Goal: Information Seeking & Learning: Learn about a topic

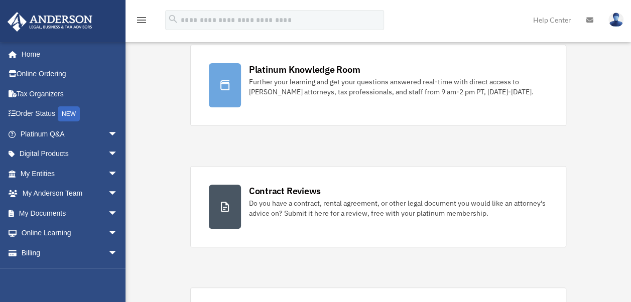
scroll to position [90, 0]
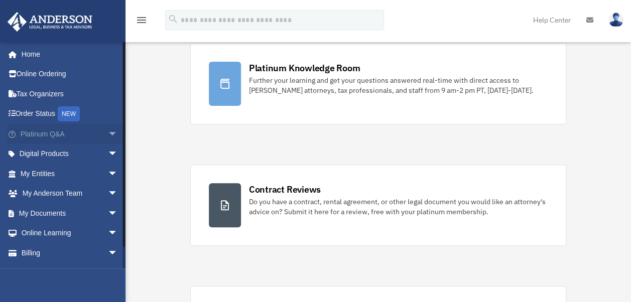
click at [65, 134] on link "Platinum Q&A arrow_drop_down" at bounding box center [70, 134] width 126 height 20
click at [108, 134] on span "arrow_drop_down" at bounding box center [118, 134] width 20 height 21
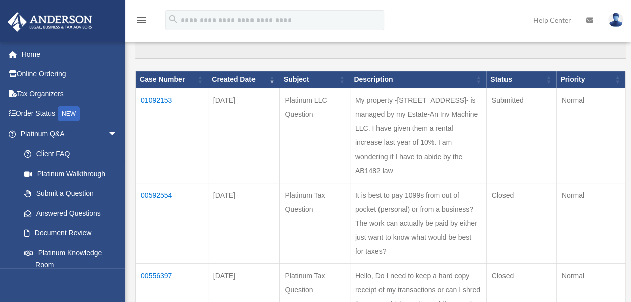
scroll to position [103, 0]
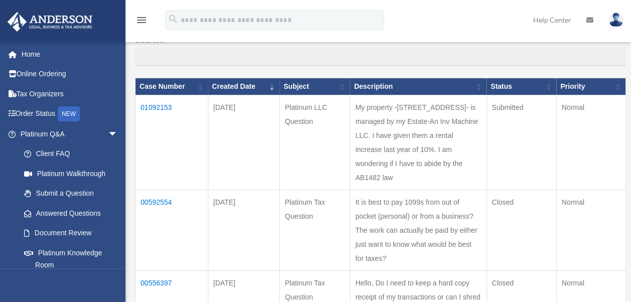
click at [170, 105] on td "01092153" at bounding box center [171, 142] width 73 height 95
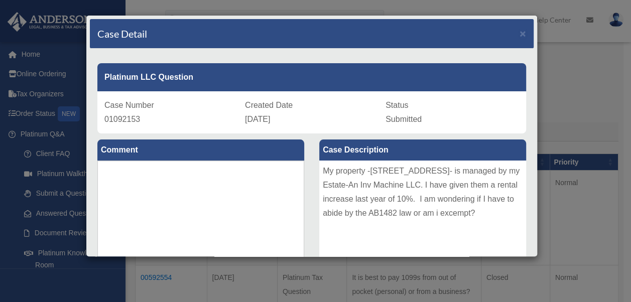
scroll to position [0, 0]
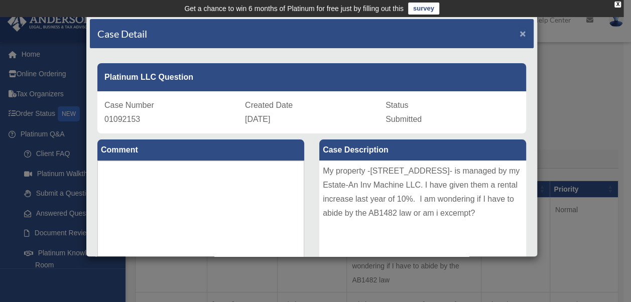
click at [519, 34] on span "×" at bounding box center [522, 34] width 7 height 12
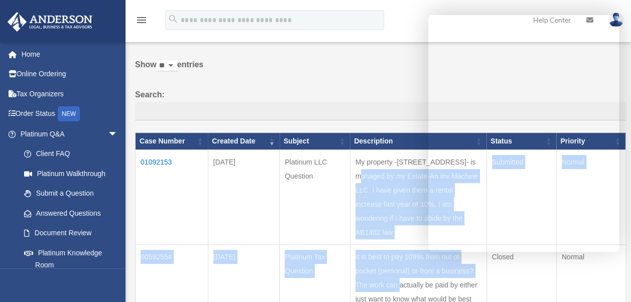
scroll to position [62, 0]
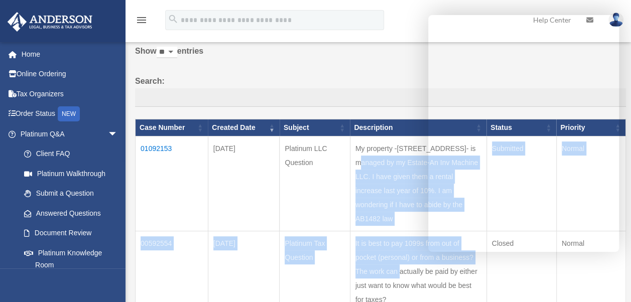
drag, startPoint x: 381, startPoint y: 207, endPoint x: 423, endPoint y: 244, distance: 55.8
click at [423, 231] on td "My property -2903 Centralia St lakewood CA 90712- is managed by my Estate-An In…" at bounding box center [418, 183] width 136 height 95
drag, startPoint x: 423, startPoint y: 244, endPoint x: 410, endPoint y: 232, distance: 17.7
copy td "My property -2903 Centralia St lakewood CA 90712- is managed by my Estate-An In…"
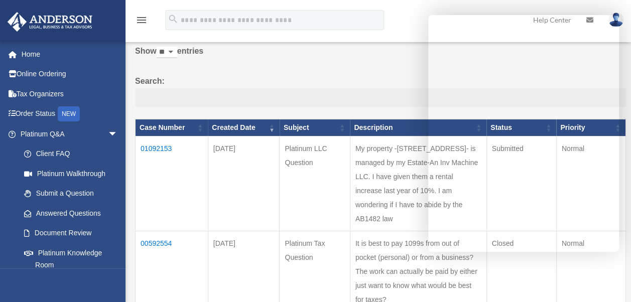
click at [308, 91] on input "Search:" at bounding box center [380, 97] width 491 height 19
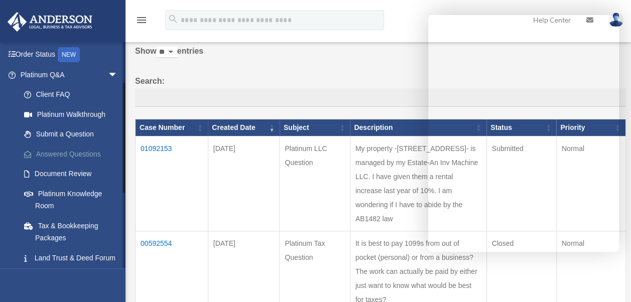
scroll to position [84, 0]
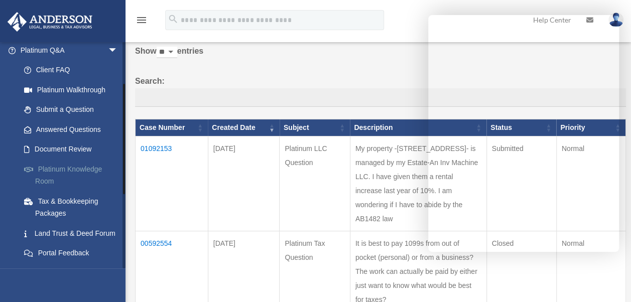
click at [69, 169] on link "Platinum Knowledge Room" at bounding box center [73, 175] width 119 height 32
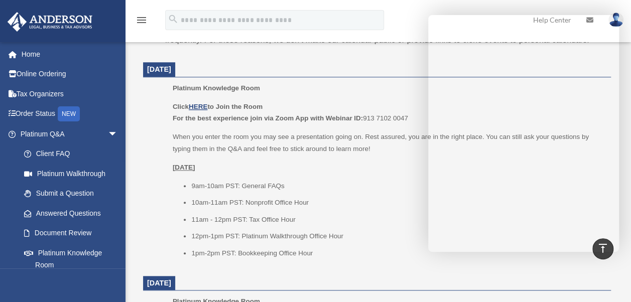
scroll to position [415, 0]
click at [200, 109] on u "HERE" at bounding box center [198, 107] width 19 height 8
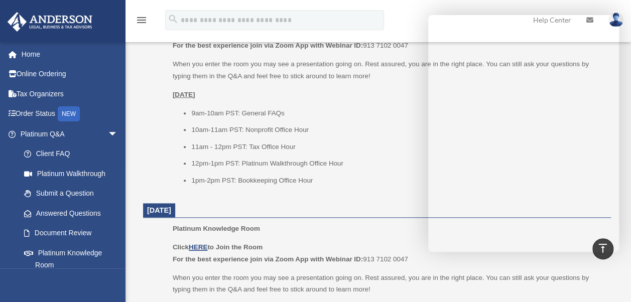
scroll to position [435, 0]
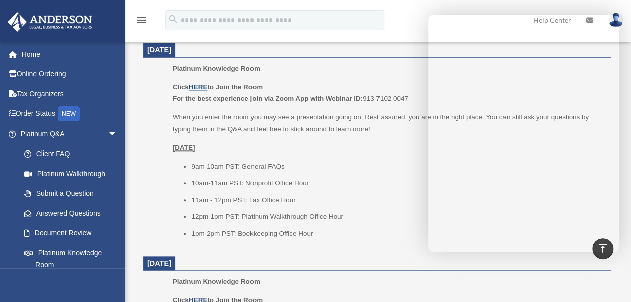
click at [199, 85] on u "HERE" at bounding box center [198, 87] width 19 height 8
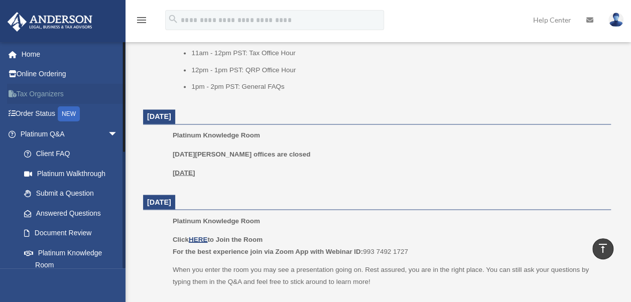
scroll to position [795, 0]
click at [51, 175] on link "Platinum Walkthrough" at bounding box center [73, 174] width 119 height 20
